Goal: Information Seeking & Learning: Compare options

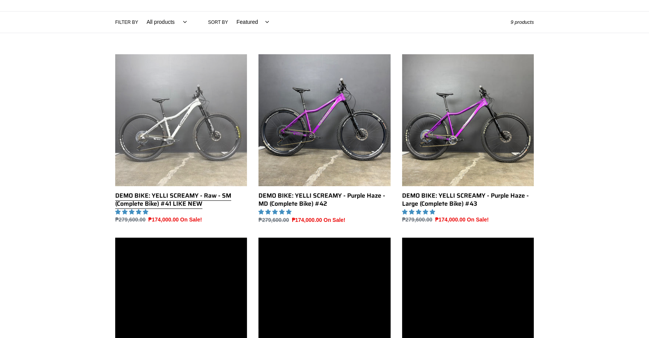
click at [183, 153] on link "DEMO BIKE: YELLI SCREAMY - Raw - SM (Complete Bike) #41 LIKE NEW" at bounding box center [181, 139] width 132 height 170
click at [158, 151] on link "DEMO BIKE: YELLI SCREAMY - Raw - SM (Complete Bike) #41 LIKE NEW" at bounding box center [181, 139] width 132 height 170
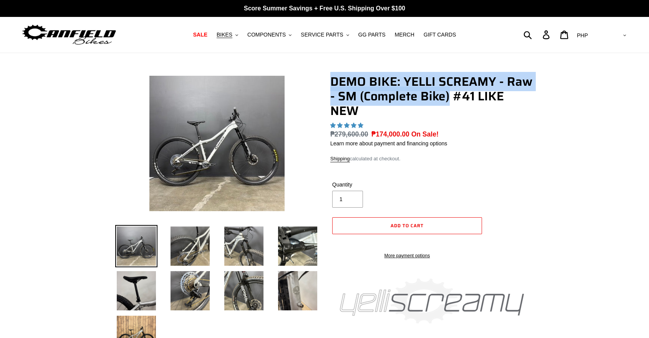
drag, startPoint x: 328, startPoint y: 78, endPoint x: 488, endPoint y: 91, distance: 160.4
copy h1 "DEMO BIKE: YELLI SCREAMY - Raw - SM (Complete Bike)"
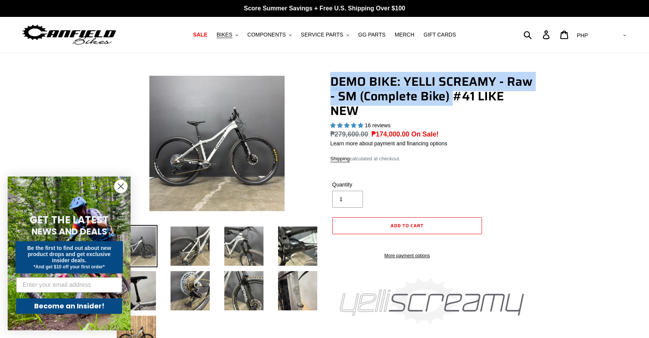
click at [138, 329] on div "Close dialog GET THE LATEST NEWS AND DEALS Be the first to find out about new p…" at bounding box center [69, 253] width 138 height 169
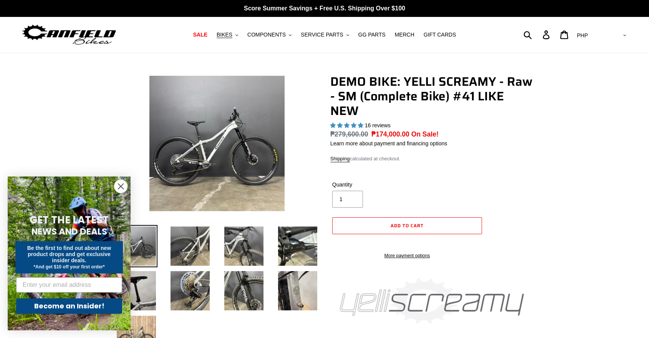
click at [139, 329] on img at bounding box center [136, 335] width 42 height 42
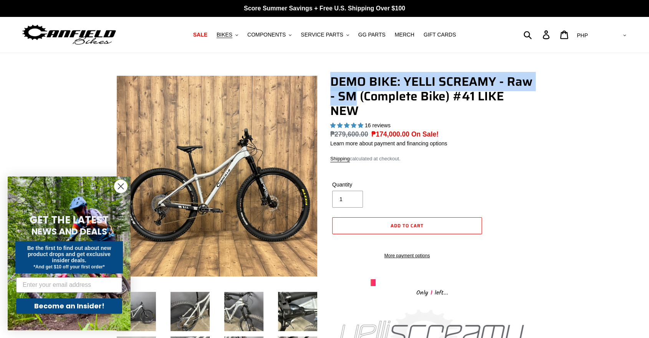
drag, startPoint x: 331, startPoint y: 77, endPoint x: 356, endPoint y: 98, distance: 31.9
click at [356, 98] on h1 "DEMO BIKE: YELLI SCREAMY - Raw - SM (Complete Bike) #41 LIKE NEW" at bounding box center [432, 96] width 204 height 44
copy h1 "DEMO BIKE: YELLI SCREAMY - Raw - SM"
click at [121, 187] on icon "Close dialog" at bounding box center [120, 185] width 13 height 13
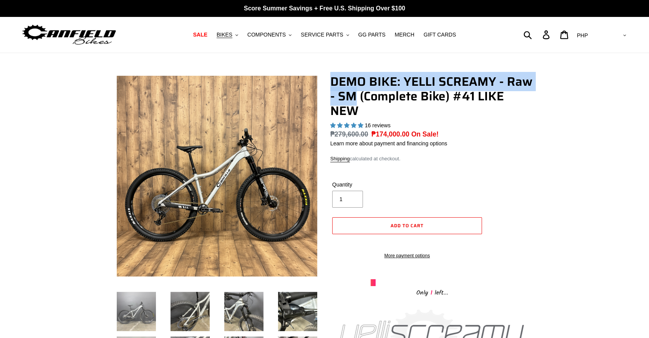
click at [141, 302] on img at bounding box center [136, 311] width 42 height 42
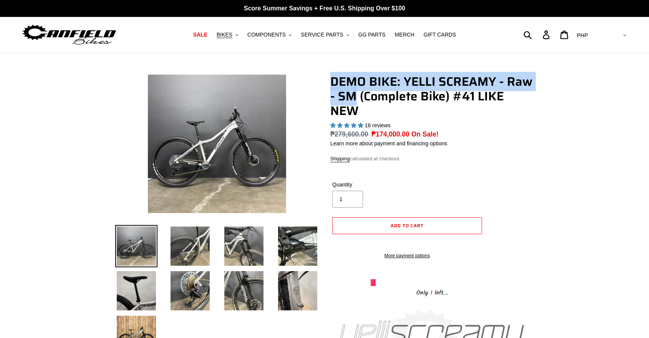
click at [210, 123] on img at bounding box center [217, 144] width 138 height 138
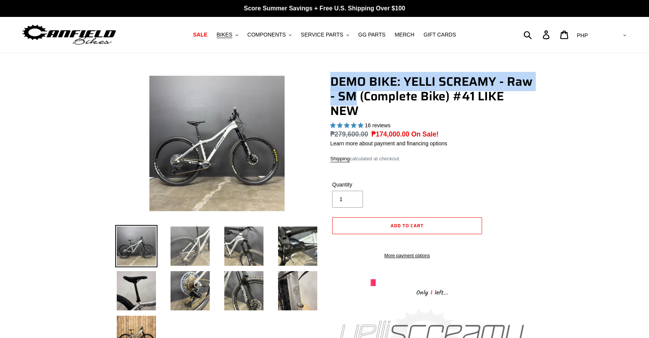
click at [200, 238] on img at bounding box center [190, 246] width 42 height 42
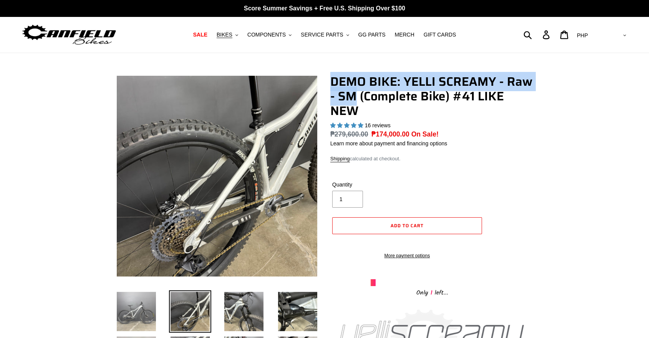
click at [136, 319] on img at bounding box center [136, 311] width 42 height 42
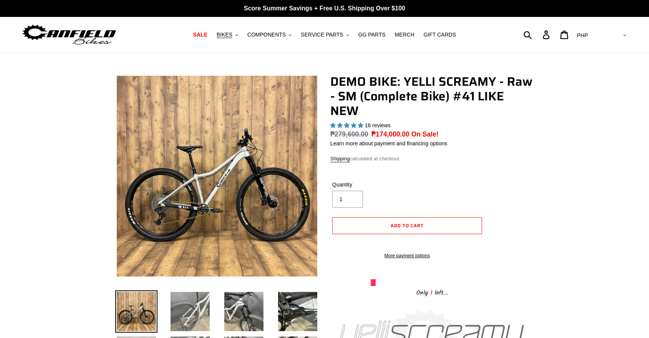
click at [201, 313] on img at bounding box center [190, 311] width 42 height 42
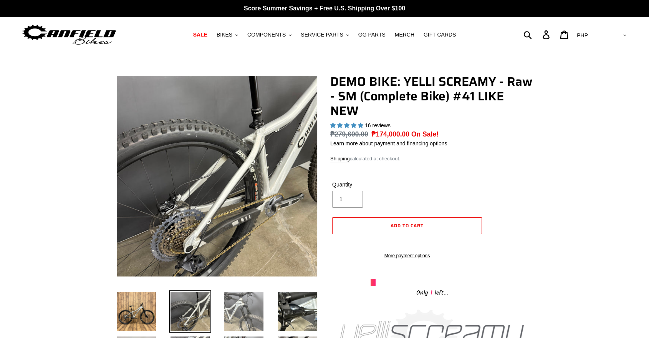
click at [234, 291] on img at bounding box center [244, 311] width 42 height 42
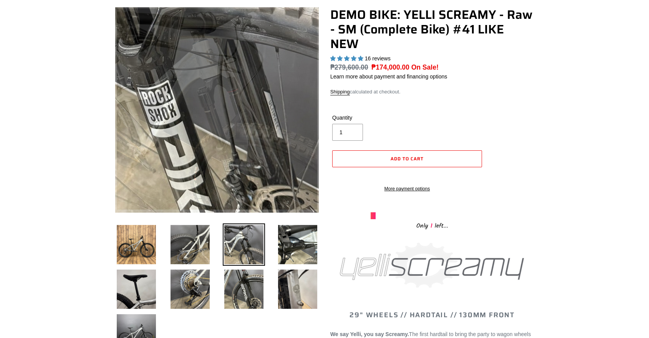
scroll to position [128, 0]
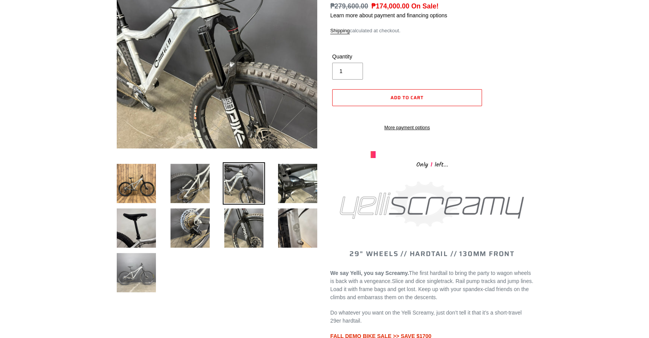
click at [128, 265] on img at bounding box center [136, 272] width 42 height 42
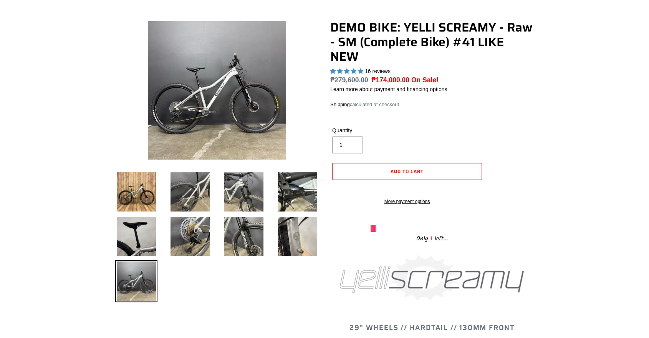
scroll to position [0, 0]
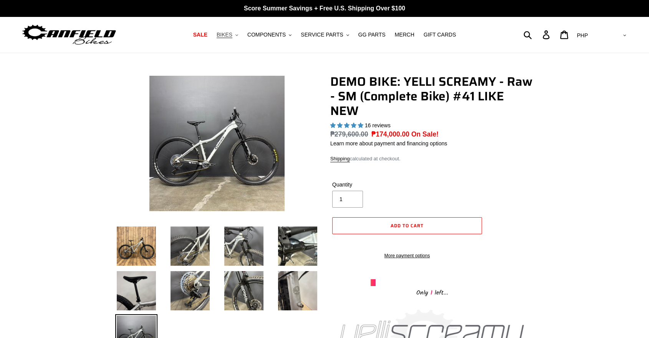
click at [229, 35] on span "BIKES" at bounding box center [225, 35] width 16 height 7
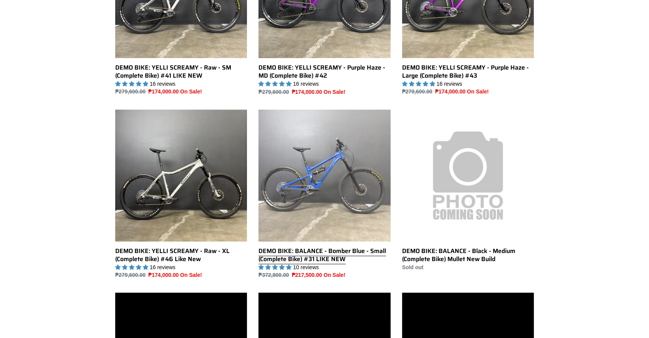
drag, startPoint x: 356, startPoint y: 177, endPoint x: 360, endPoint y: 180, distance: 4.9
click at [356, 178] on link "DEMO BIKE: BALANCE - Bomber Blue - Small (Complete Bike) #31 LIKE NEW" at bounding box center [325, 195] width 132 height 170
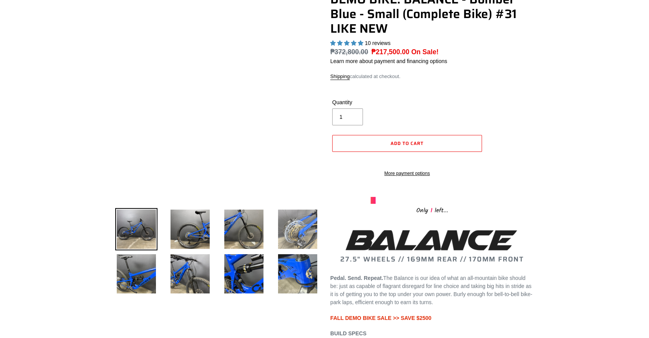
scroll to position [85, 0]
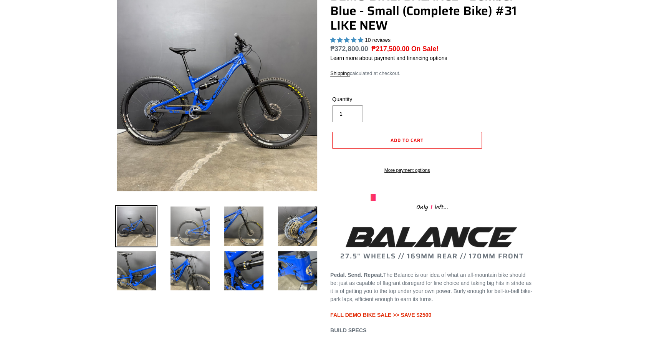
click at [190, 227] on img at bounding box center [190, 226] width 42 height 42
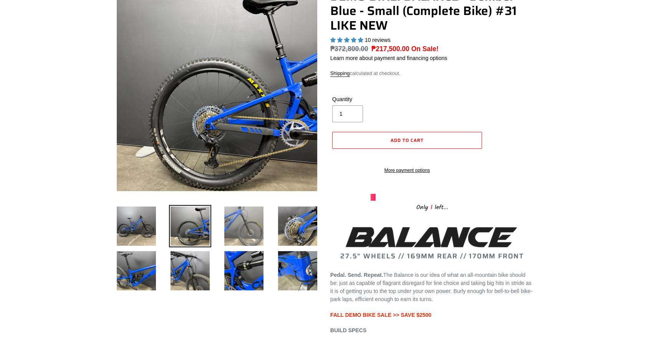
click at [235, 229] on img at bounding box center [244, 226] width 42 height 42
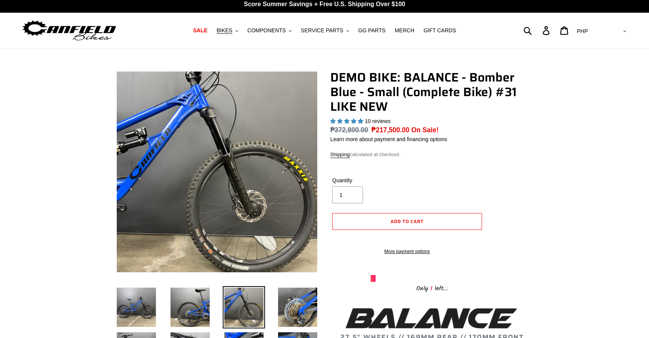
scroll to position [0, 0]
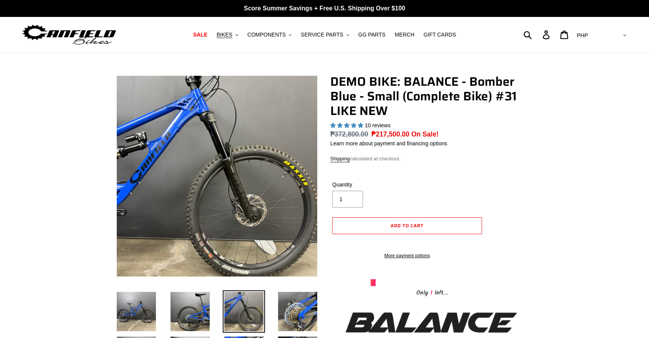
click at [620, 33] on select "AED AFN ALL AMD ANG AUD AWG AZN BAM BBD BDT BGN BIF BND BOB BSD BWP BZD CAD CDF…" at bounding box center [601, 35] width 54 height 14
click at [621, 42] on select "AED AFN ALL AMD ANG AUD AWG AZN BAM BBD BDT BGN BIF BND BOB BSD BWP BZD CAD CDF…" at bounding box center [601, 35] width 54 height 14
select select "USD"
click at [606, 28] on select "AED AFN ALL AMD ANG AUD AWG AZN BAM BBD BDT BGN BIF BND BOB BSD BWP BZD CAD CDF…" at bounding box center [601, 35] width 54 height 14
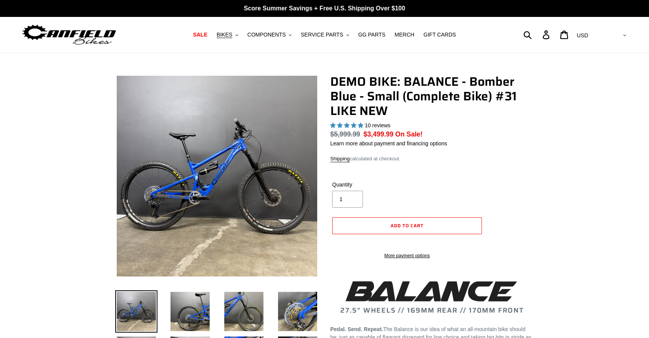
select select "highest-rating"
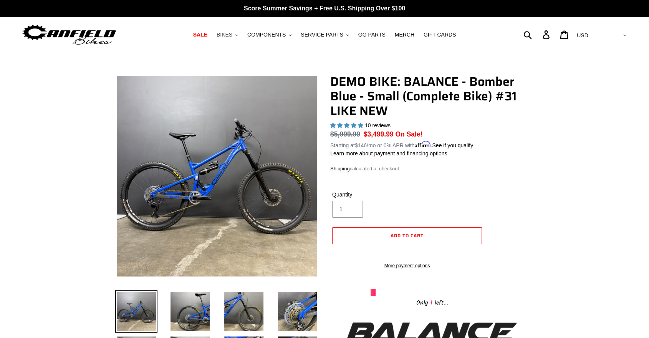
click at [238, 36] on icon ".cls-1{fill:#231f20}" at bounding box center [237, 35] width 3 height 3
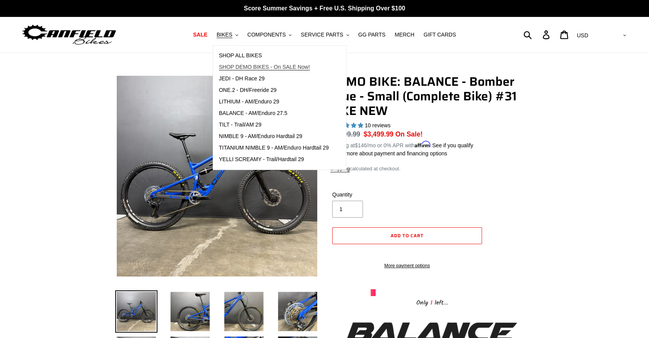
click at [256, 68] on span "SHOP DEMO BIKES - On SALE Now!" at bounding box center [264, 67] width 91 height 7
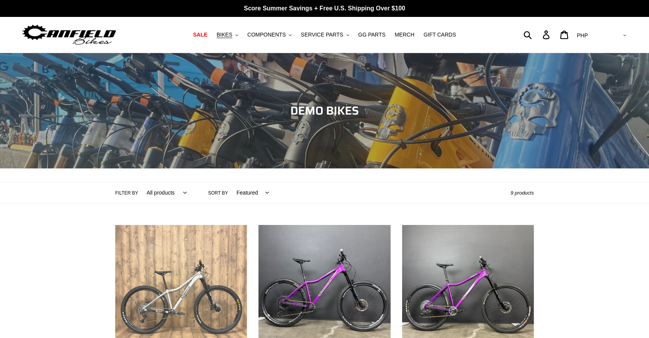
click at [196, 282] on link "DEMO BIKE: YELLI SCREAMY - Raw - SM (Complete Bike) #41 LIKE NEW" at bounding box center [181, 310] width 132 height 170
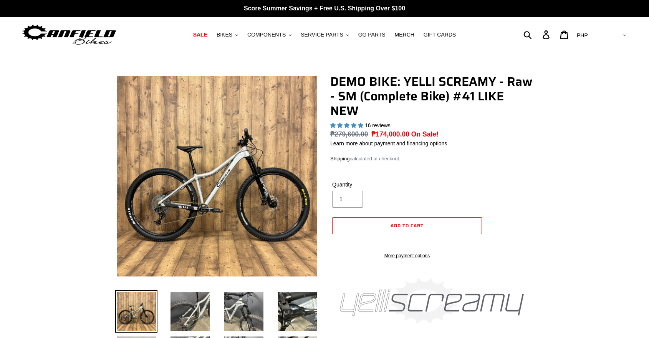
select select "highest-rating"
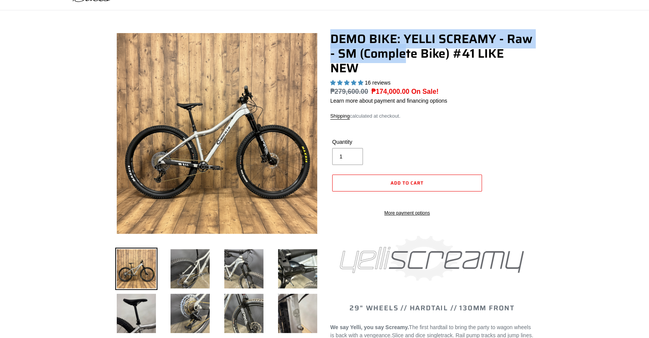
drag, startPoint x: 331, startPoint y: 32, endPoint x: 279, endPoint y: 14, distance: 55.3
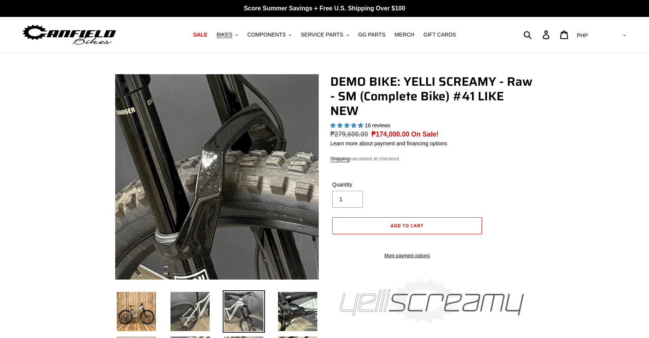
select select "highest-rating"
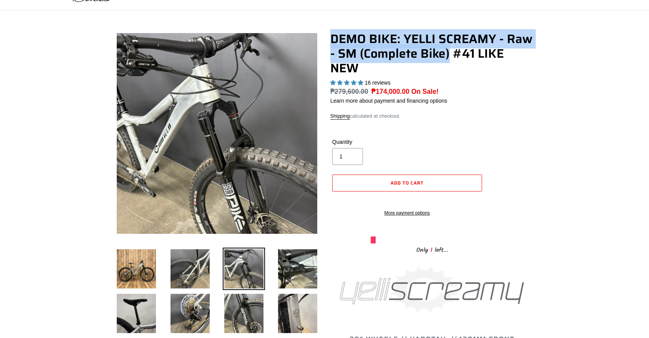
copy h1 "DEMO BIKE: YELLI SCREAMY - Raw - SM (Complete Bike)"
drag, startPoint x: 332, startPoint y: 32, endPoint x: 449, endPoint y: 56, distance: 119.0
click at [449, 56] on h1 "DEMO BIKE: YELLI SCREAMY - Raw - SM (Complete Bike) #41 LIKE NEW" at bounding box center [432, 54] width 204 height 44
copy h1 "DEMO BIKE: YELLI SCREAMY - Raw - SM (Complete Bike)"
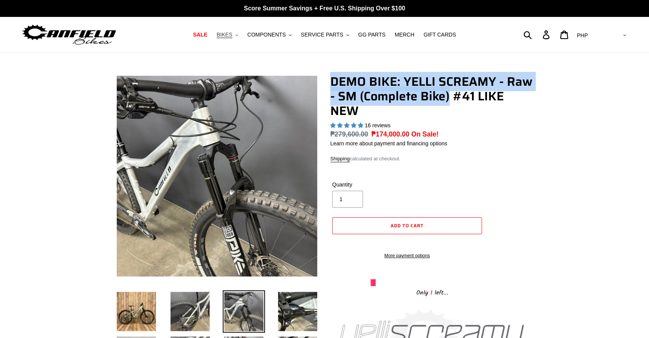
click at [232, 35] on span "BIKES" at bounding box center [225, 35] width 16 height 7
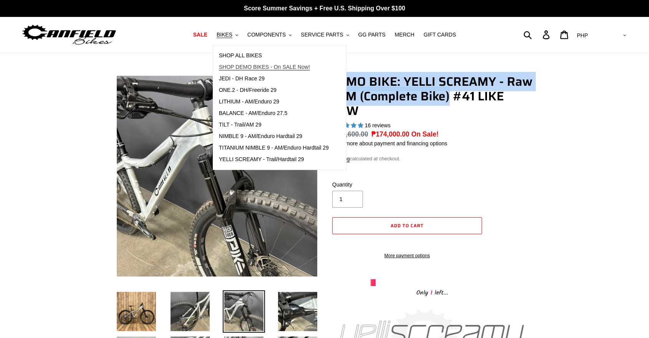
click at [251, 64] on span "SHOP DEMO BIKES - On SALE Now!" at bounding box center [264, 67] width 91 height 7
